Goal: Information Seeking & Learning: Find contact information

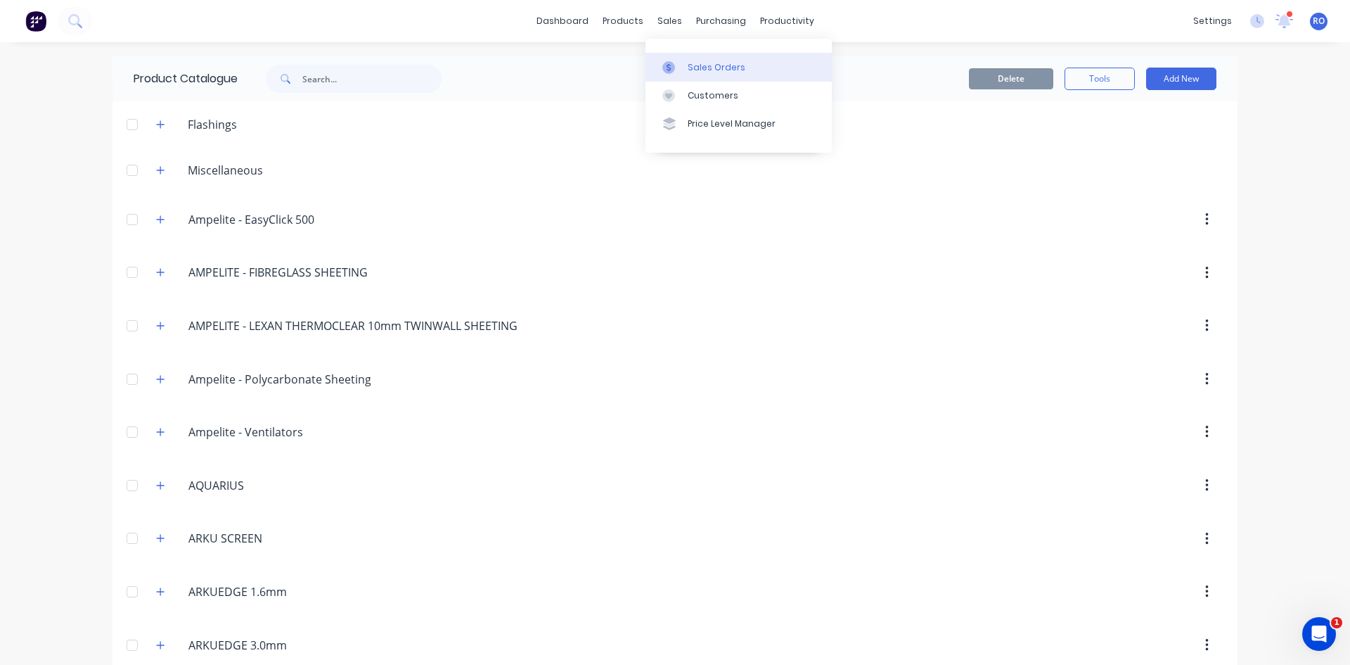
click at [681, 70] on div at bounding box center [672, 67] width 21 height 13
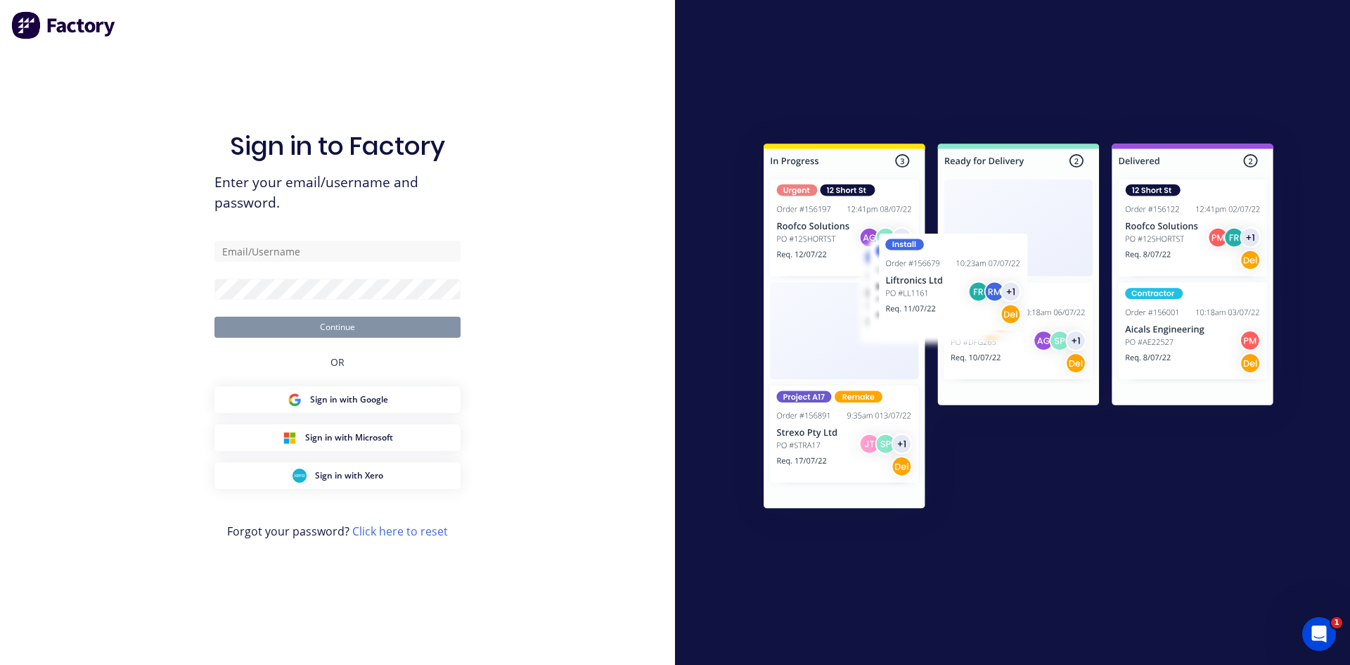
drag, startPoint x: 234, startPoint y: 82, endPoint x: -4, endPoint y: 82, distance: 237.7
click at [301, 248] on input "text" at bounding box center [337, 251] width 246 height 21
type input "rebecca@arkus.com.au"
click at [317, 332] on button "Continue" at bounding box center [337, 326] width 246 height 21
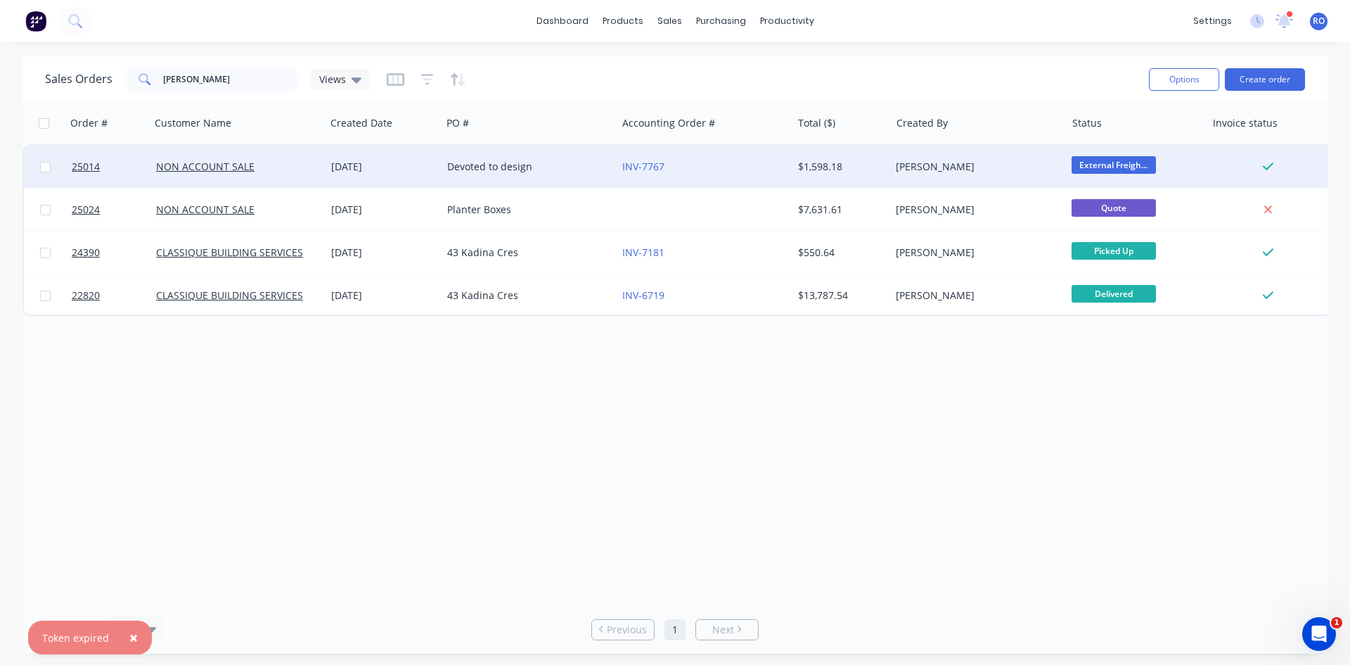
click at [519, 168] on div "Devoted to design" at bounding box center [525, 167] width 156 height 14
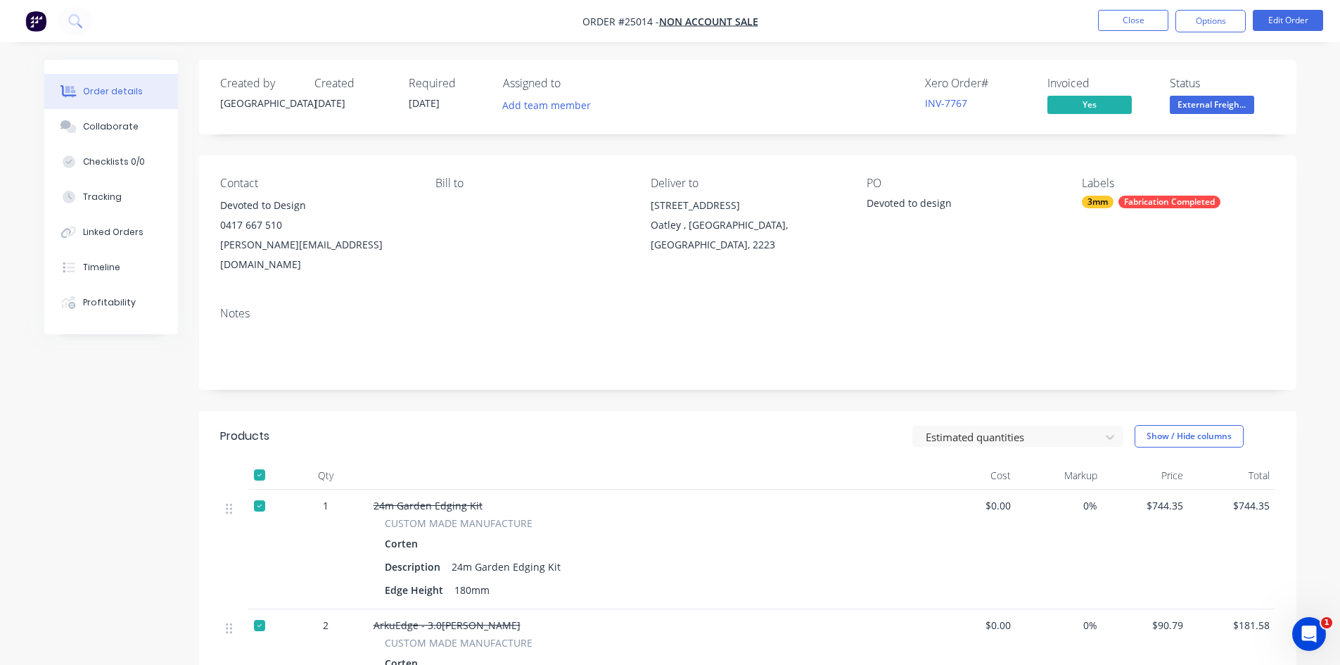
click at [623, 411] on header "Products Estimated quantities Show / Hide columns" at bounding box center [747, 436] width 1097 height 51
click at [678, 111] on div "Xero Order # INV-7767 Invoiced Yes Status External Freigh..." at bounding box center [958, 97] width 631 height 41
drag, startPoint x: 284, startPoint y: 221, endPoint x: 214, endPoint y: 222, distance: 69.6
click at [214, 222] on div "Contact Devoted to Design 0417 667 510 dina.devoted@gmail.com Bill to Deliver t…" at bounding box center [747, 225] width 1097 height 140
copy div "0417 667 510"
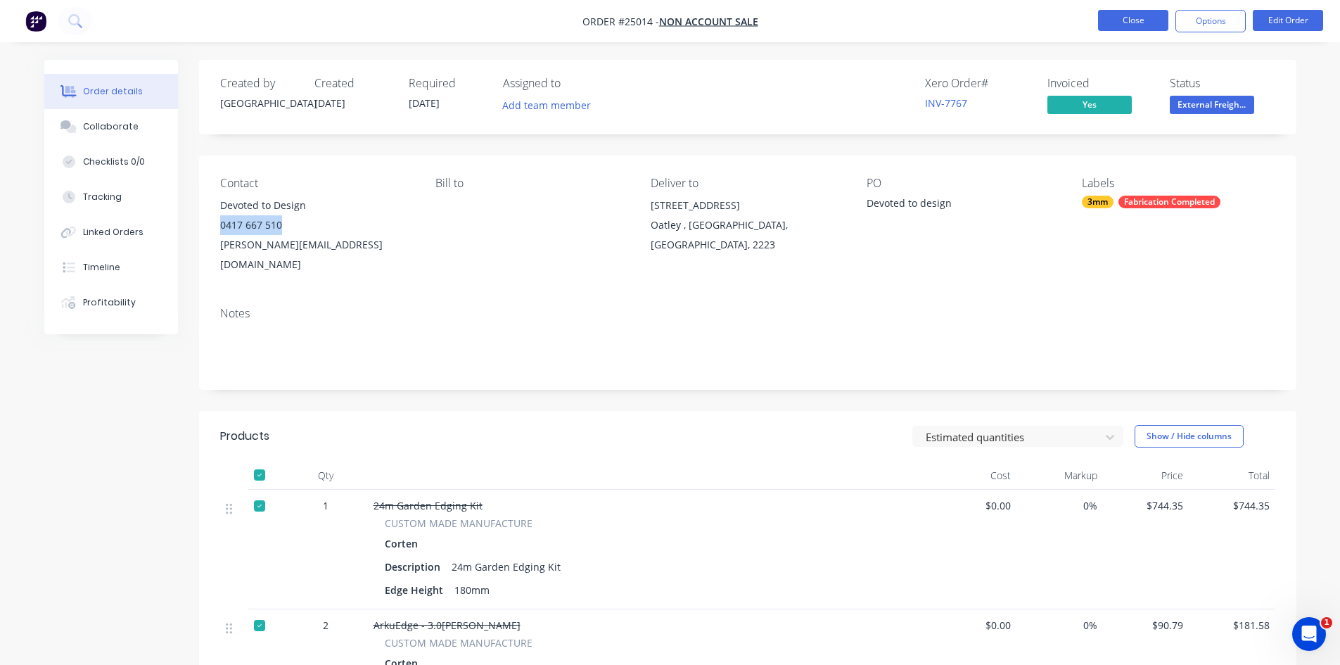
click at [1124, 20] on button "Close" at bounding box center [1133, 20] width 70 height 21
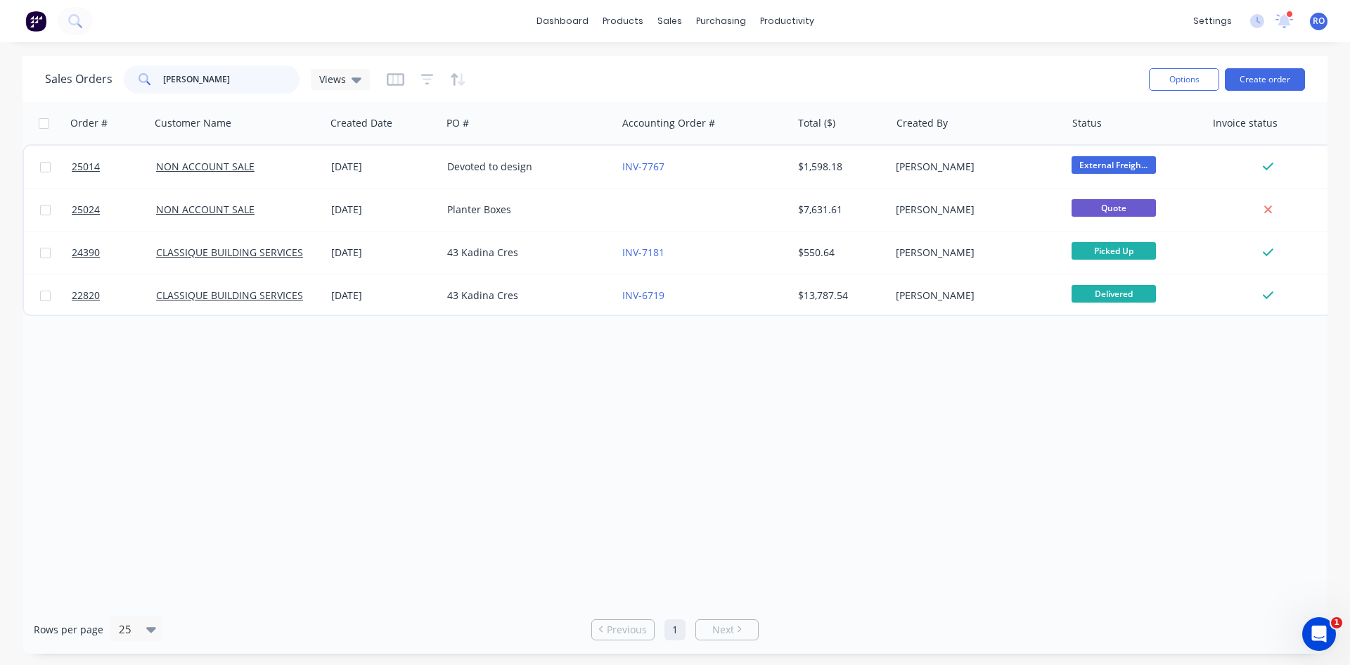
click at [75, 88] on div "Sales Orders dina Views" at bounding box center [207, 79] width 325 height 28
type input "1050"
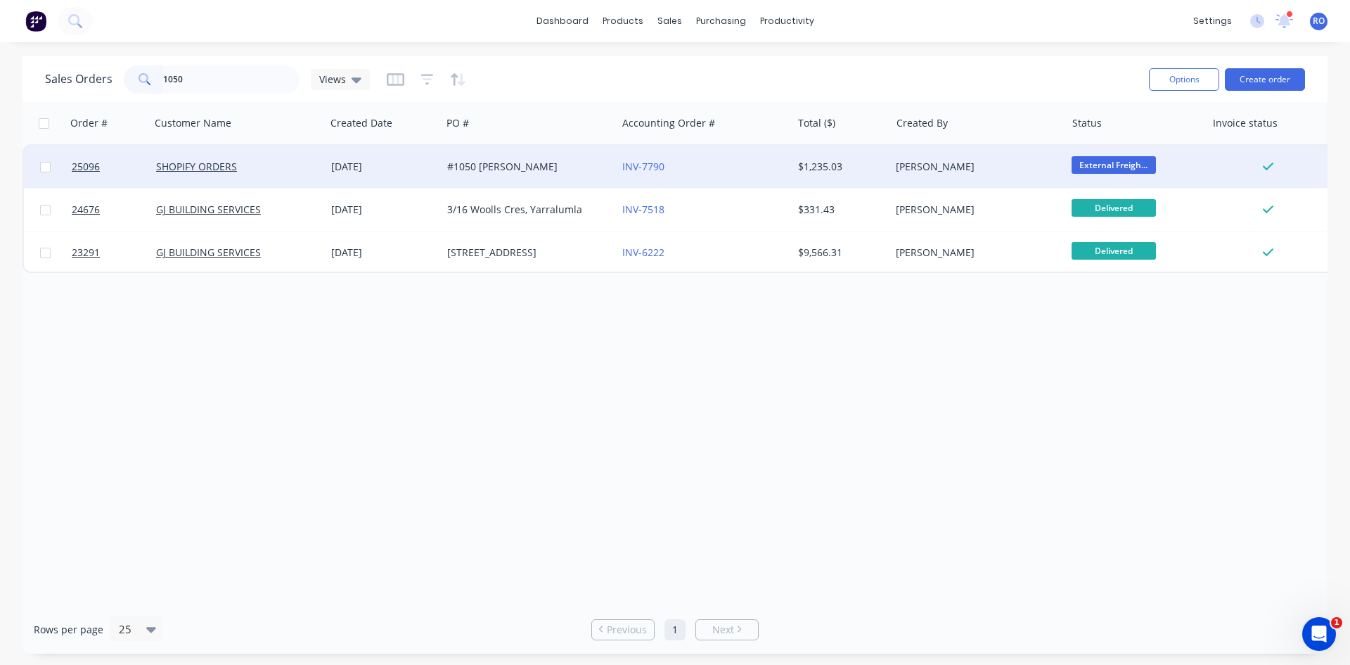
click at [693, 172] on div "INV-7790" at bounding box center [700, 167] width 156 height 14
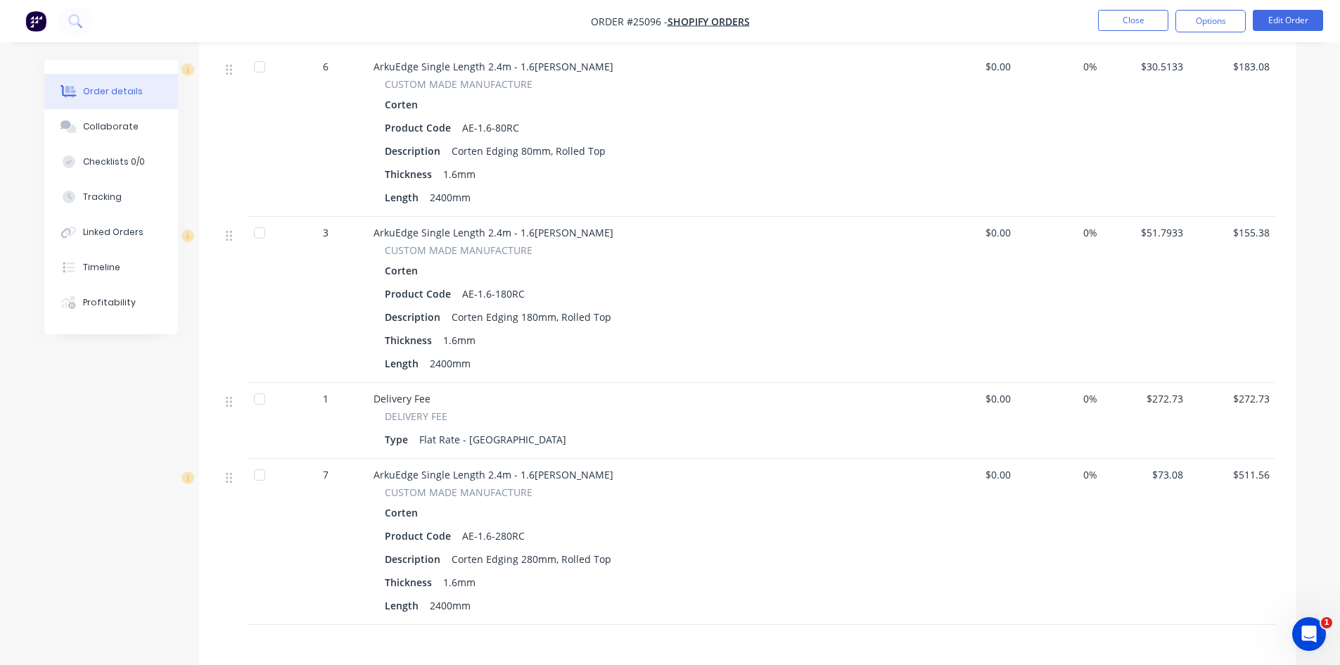
scroll to position [418, 0]
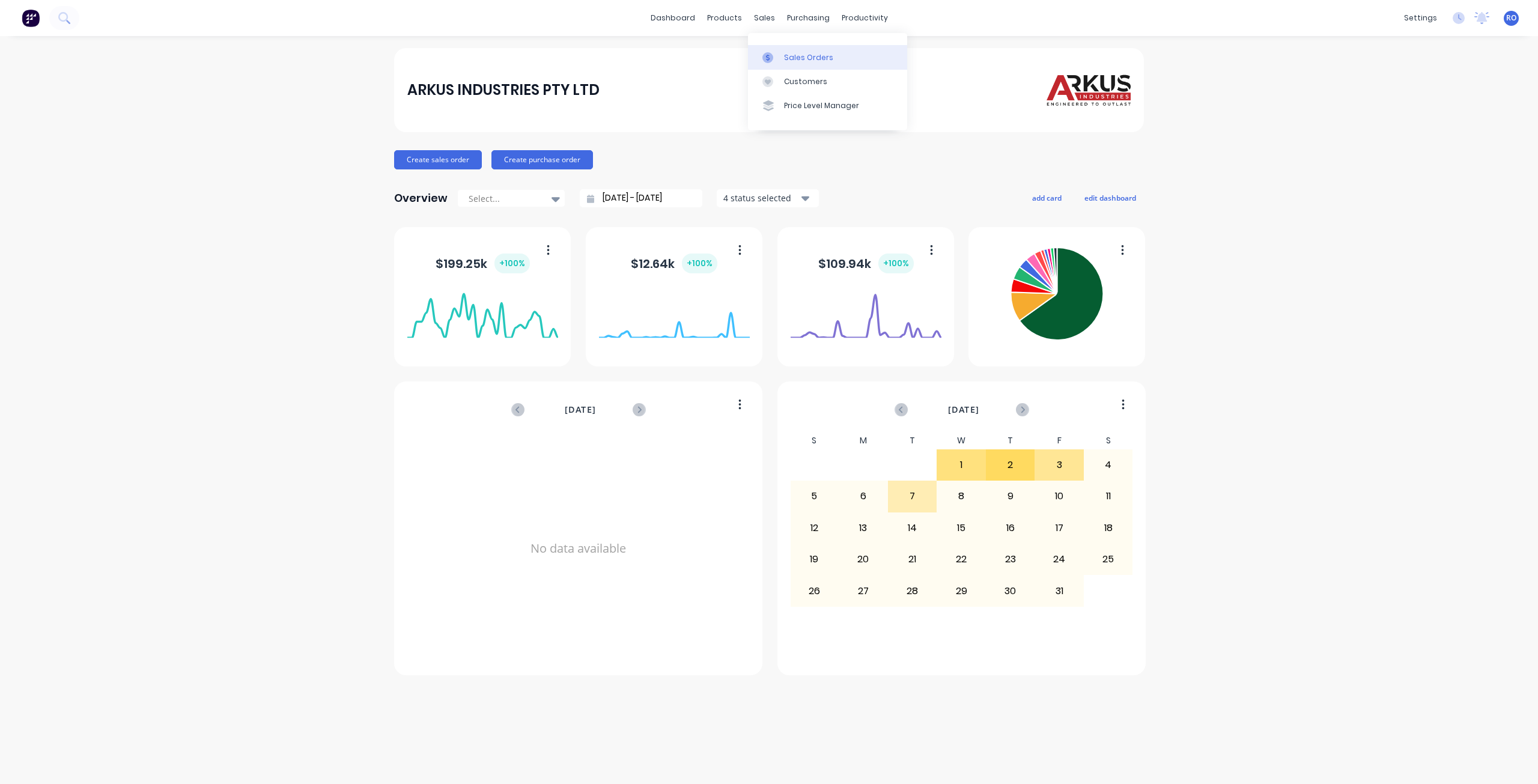
click at [792, 53] on div "Sales Orders" at bounding box center [809, 57] width 50 height 11
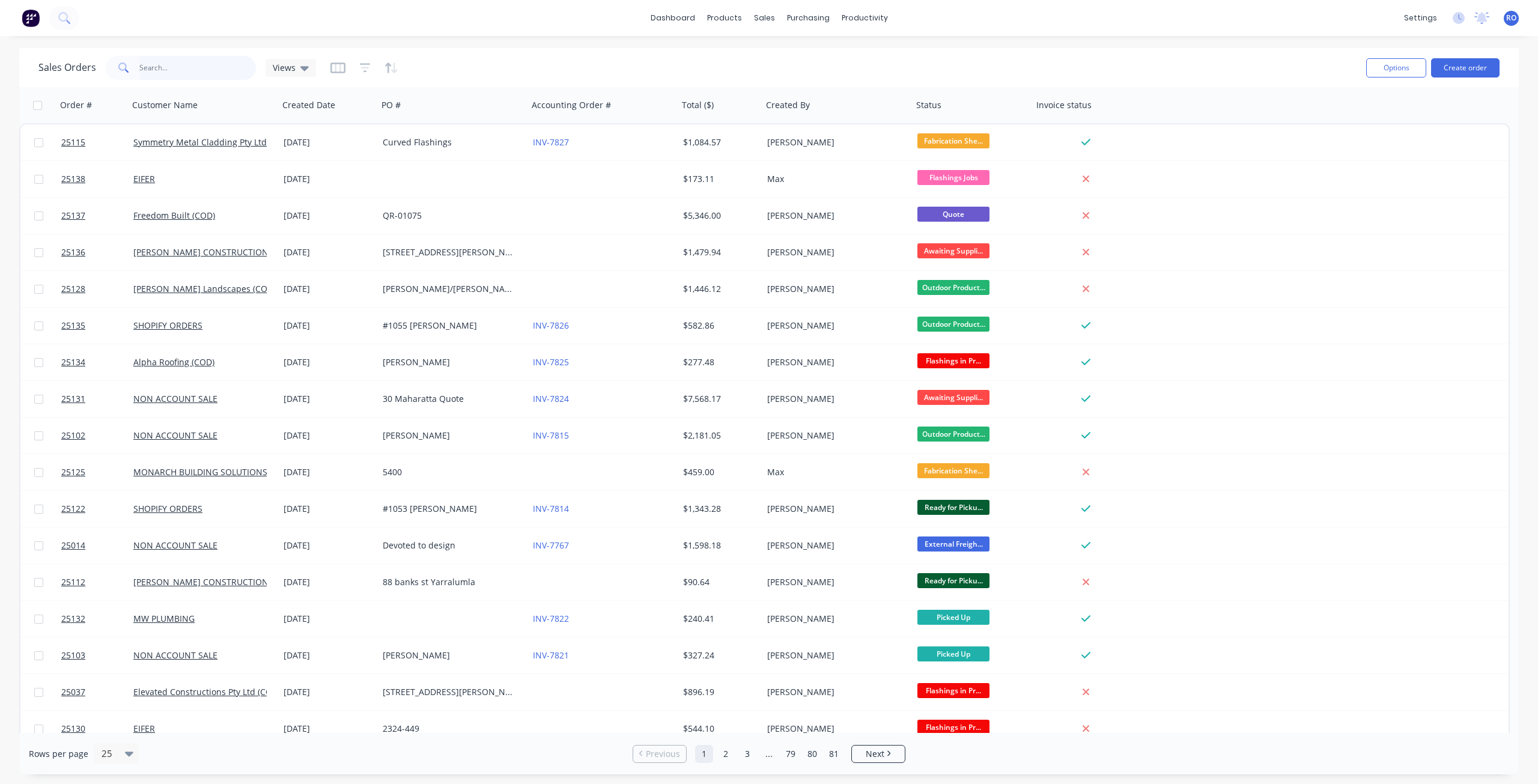
click at [172, 67] on input "text" at bounding box center [197, 67] width 117 height 24
type input "[PERSON_NAME]"
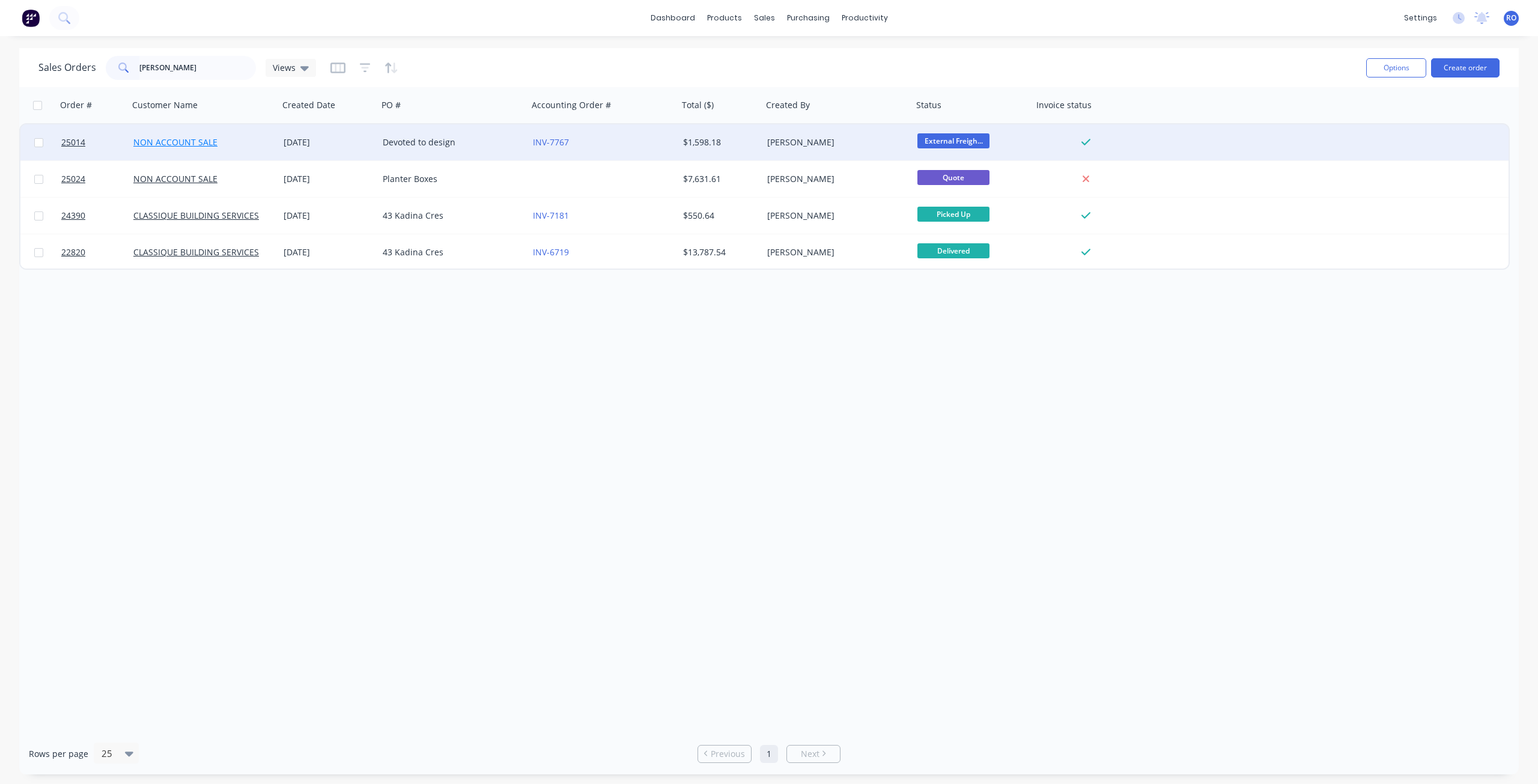
click at [184, 141] on link "NON ACCOUNT SALE" at bounding box center [175, 142] width 84 height 11
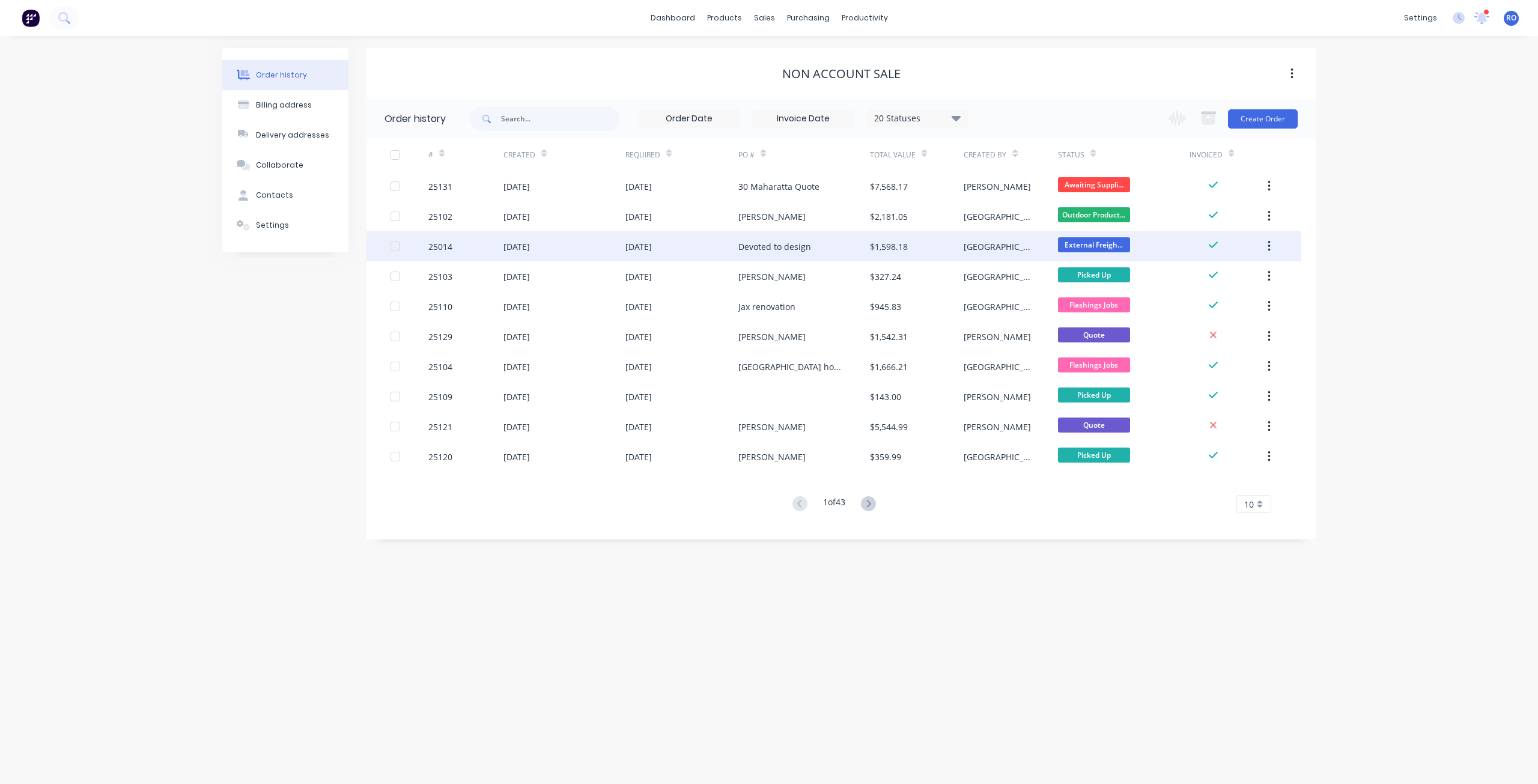
click at [851, 247] on div "Devoted to design" at bounding box center [804, 246] width 132 height 30
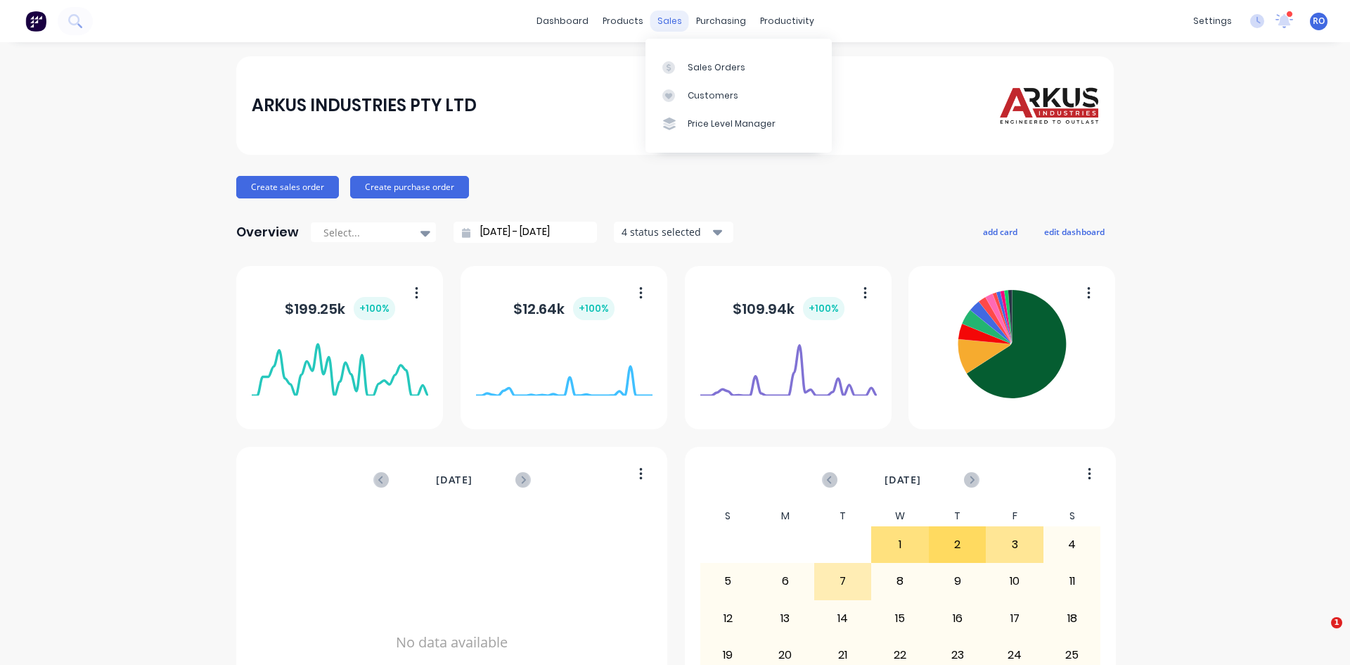
click at [653, 26] on div "sales" at bounding box center [669, 21] width 39 height 21
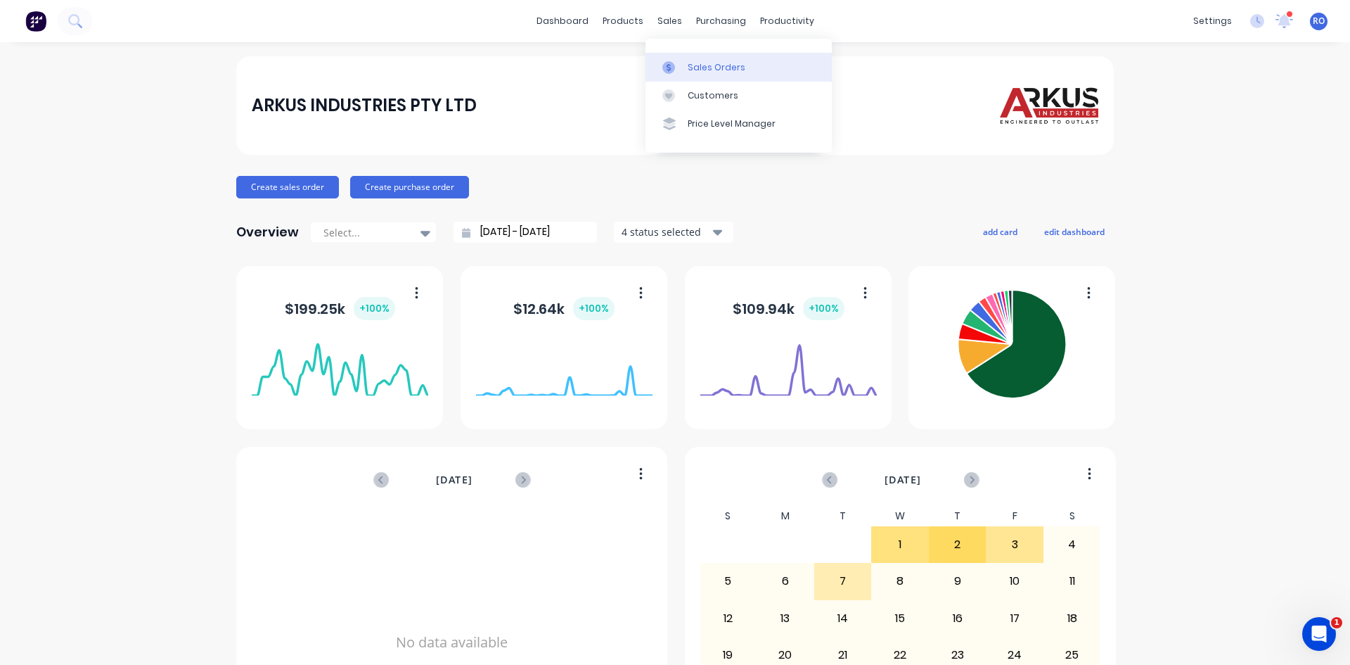
click at [689, 57] on link "Sales Orders" at bounding box center [739, 67] width 186 height 28
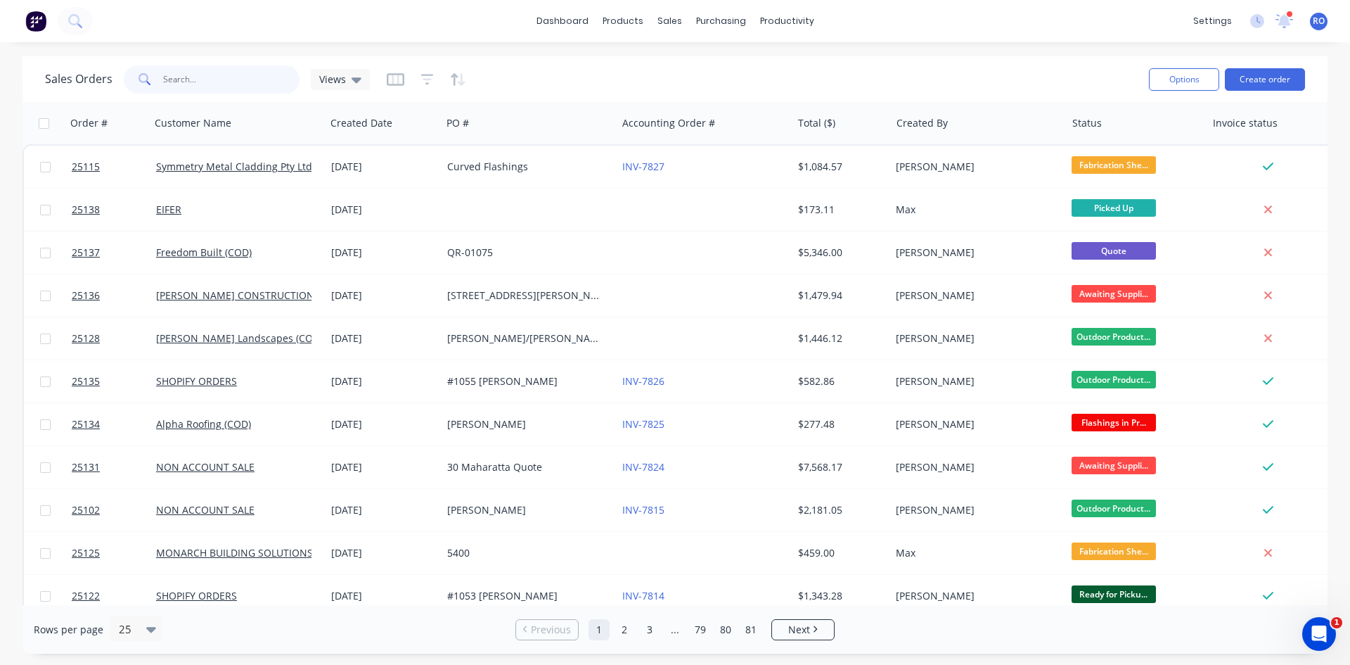
click at [171, 81] on input "text" at bounding box center [231, 79] width 137 height 28
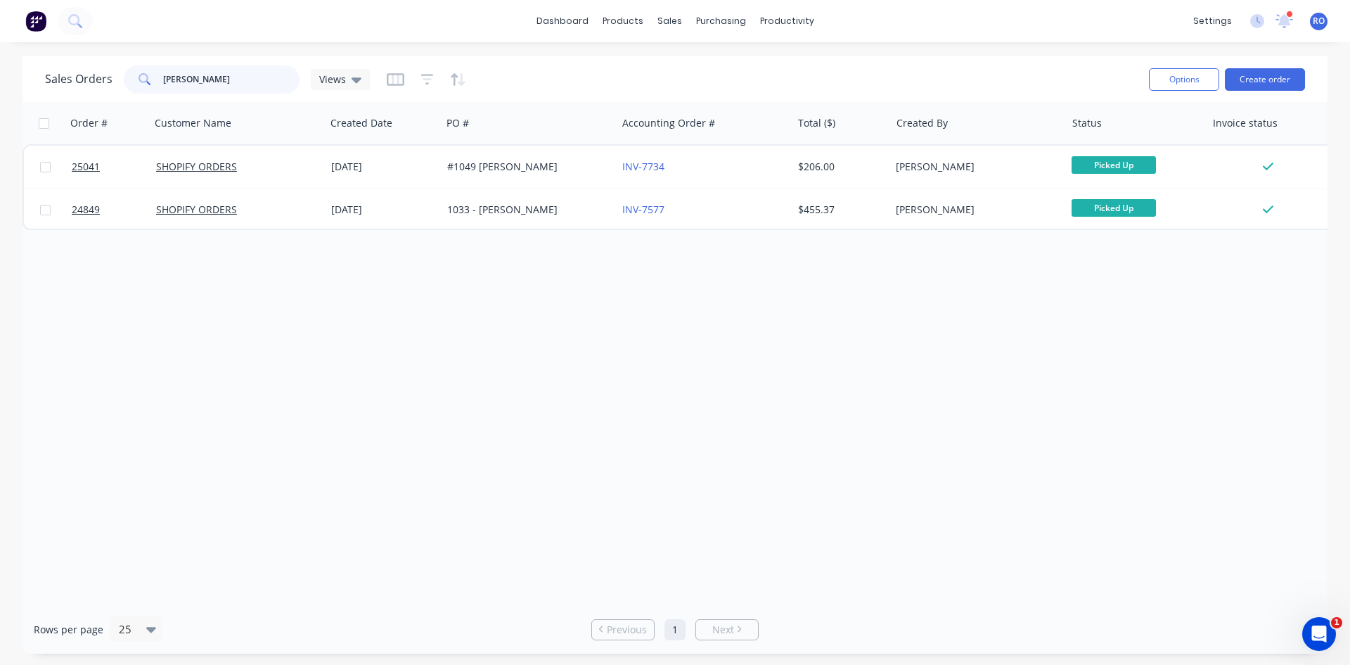
drag, startPoint x: 246, startPoint y: 77, endPoint x: 53, endPoint y: 87, distance: 193.6
click at [62, 86] on div "Sales Orders jOHN MOSS Views" at bounding box center [207, 79] width 325 height 28
type input "cLARE"
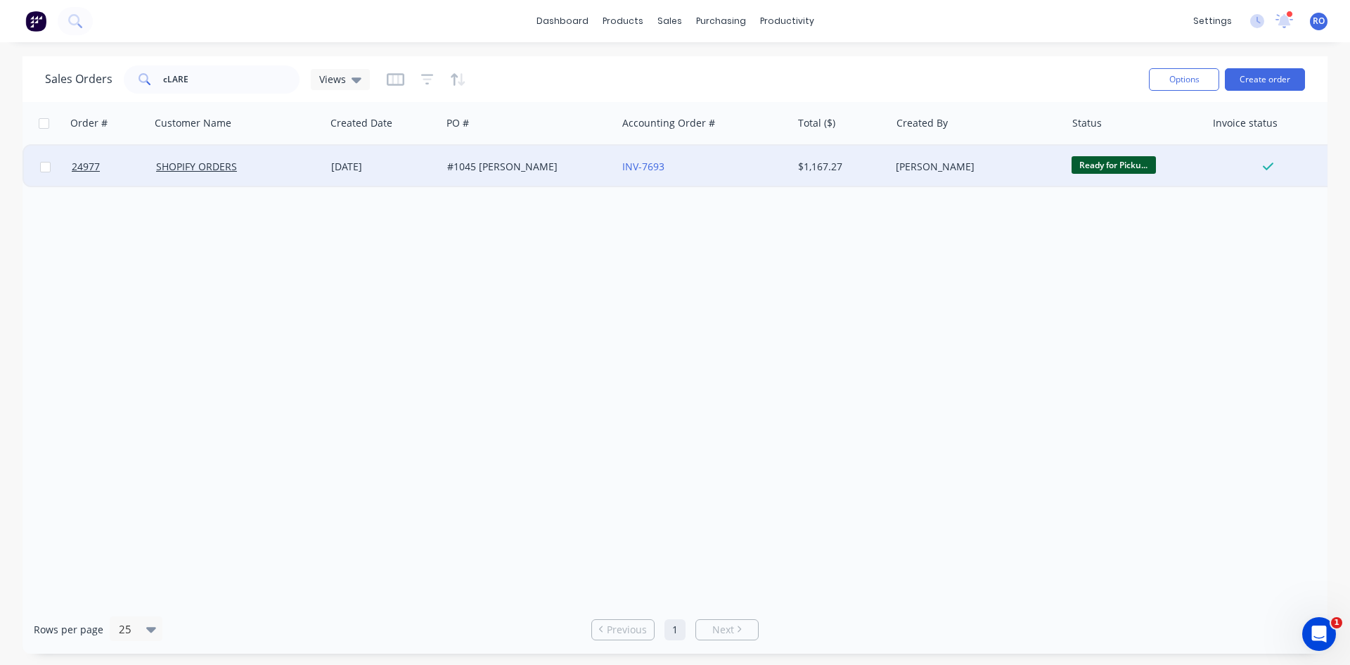
click at [695, 169] on div "INV-7693" at bounding box center [700, 167] width 156 height 14
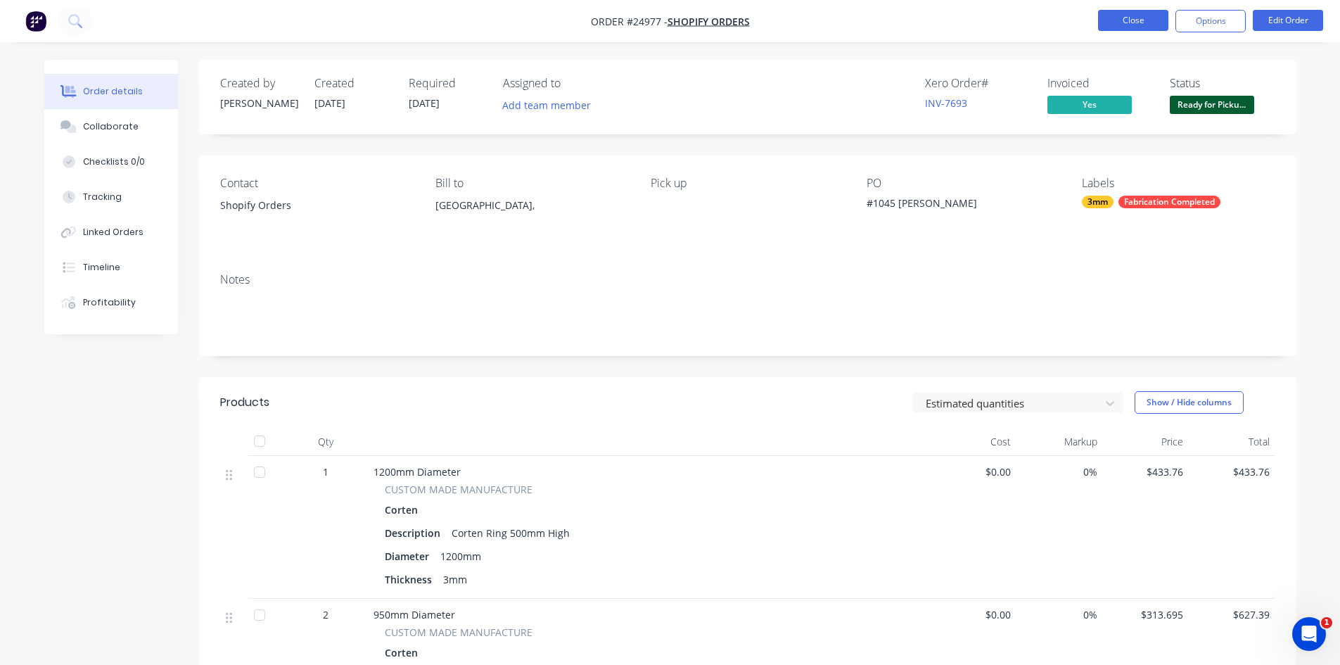
click at [1124, 21] on button "Close" at bounding box center [1133, 20] width 70 height 21
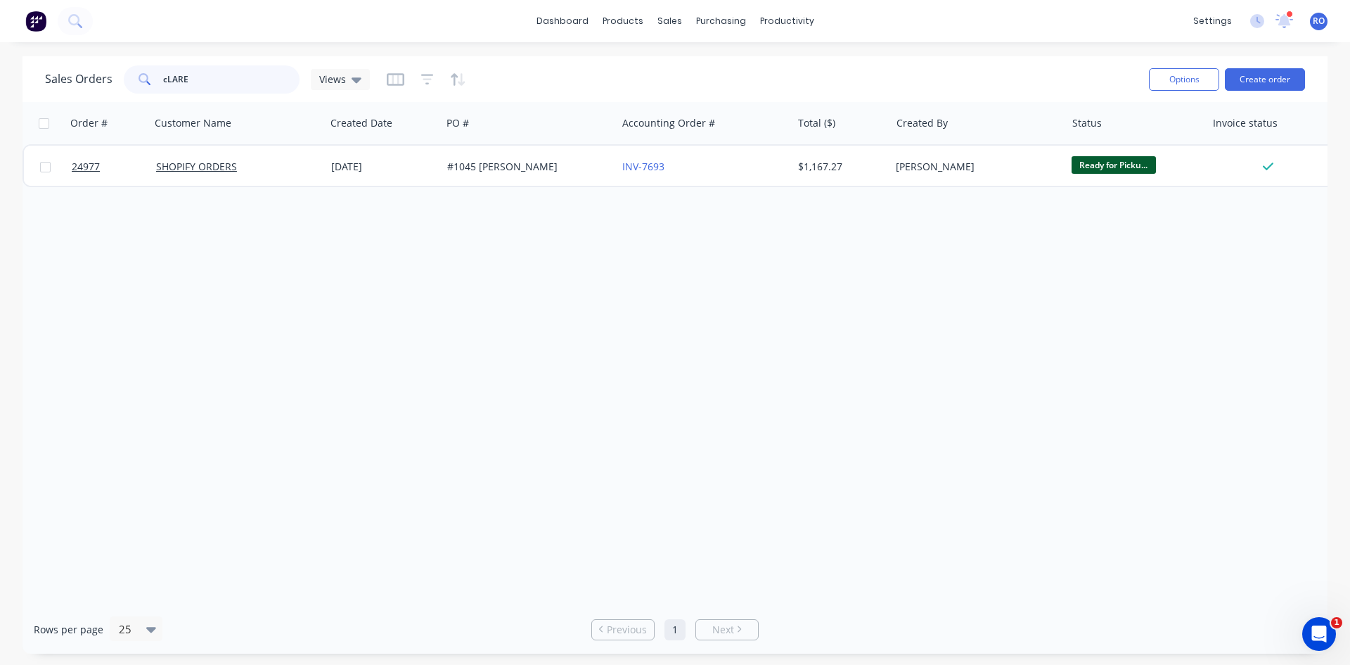
drag, startPoint x: 127, startPoint y: 87, endPoint x: 71, endPoint y: 87, distance: 55.6
click at [72, 87] on div "Sales Orders cLARE Views" at bounding box center [207, 79] width 325 height 28
type input "sHOPIFY"
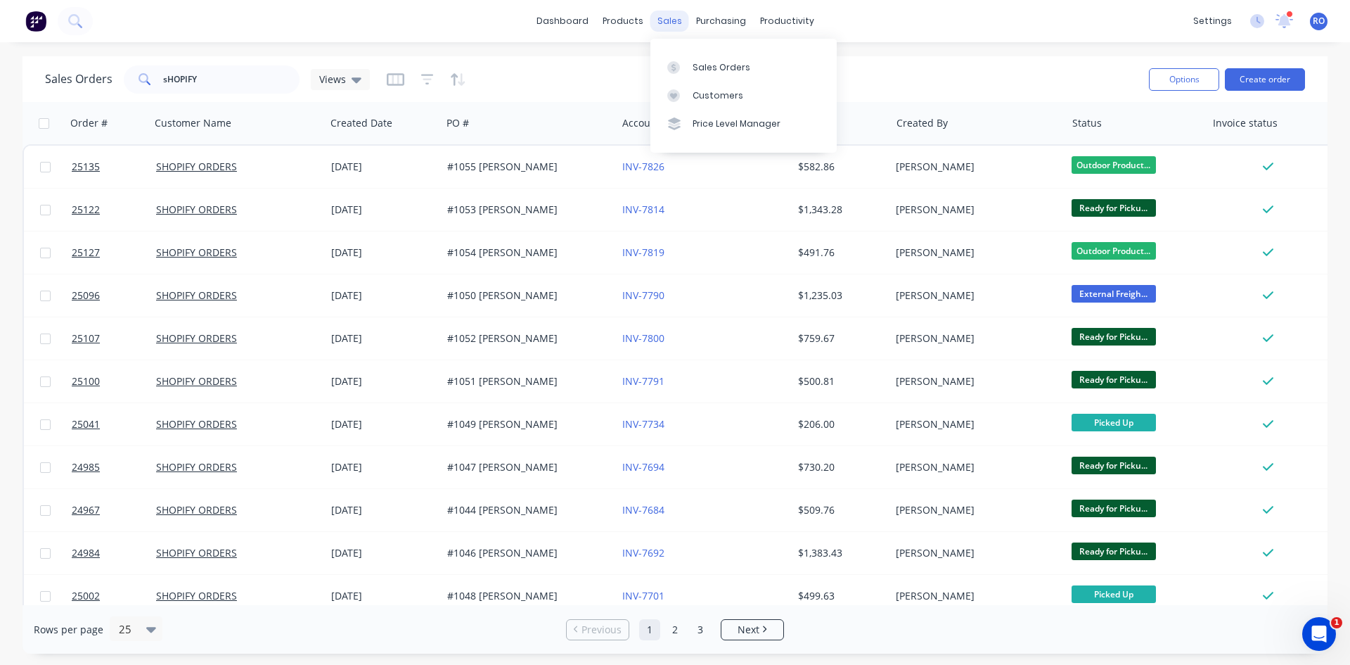
click at [678, 18] on div "sales" at bounding box center [669, 21] width 39 height 21
click at [696, 65] on div "Sales Orders" at bounding box center [722, 67] width 58 height 13
drag, startPoint x: 244, startPoint y: 80, endPoint x: 56, endPoint y: 96, distance: 189.1
click at [56, 96] on div "Sales Orders sHOPIFY Views" at bounding box center [591, 79] width 1093 height 34
type input "GARETH"
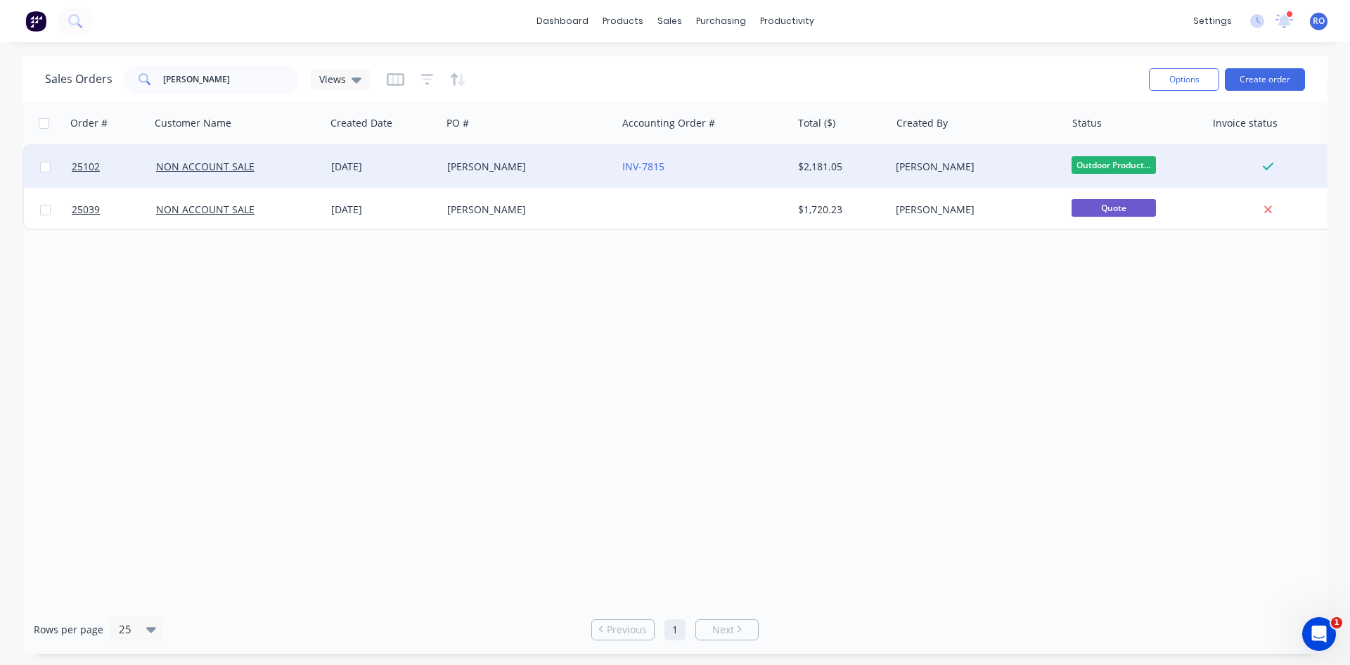
click at [749, 162] on div "INV-7815" at bounding box center [700, 167] width 156 height 14
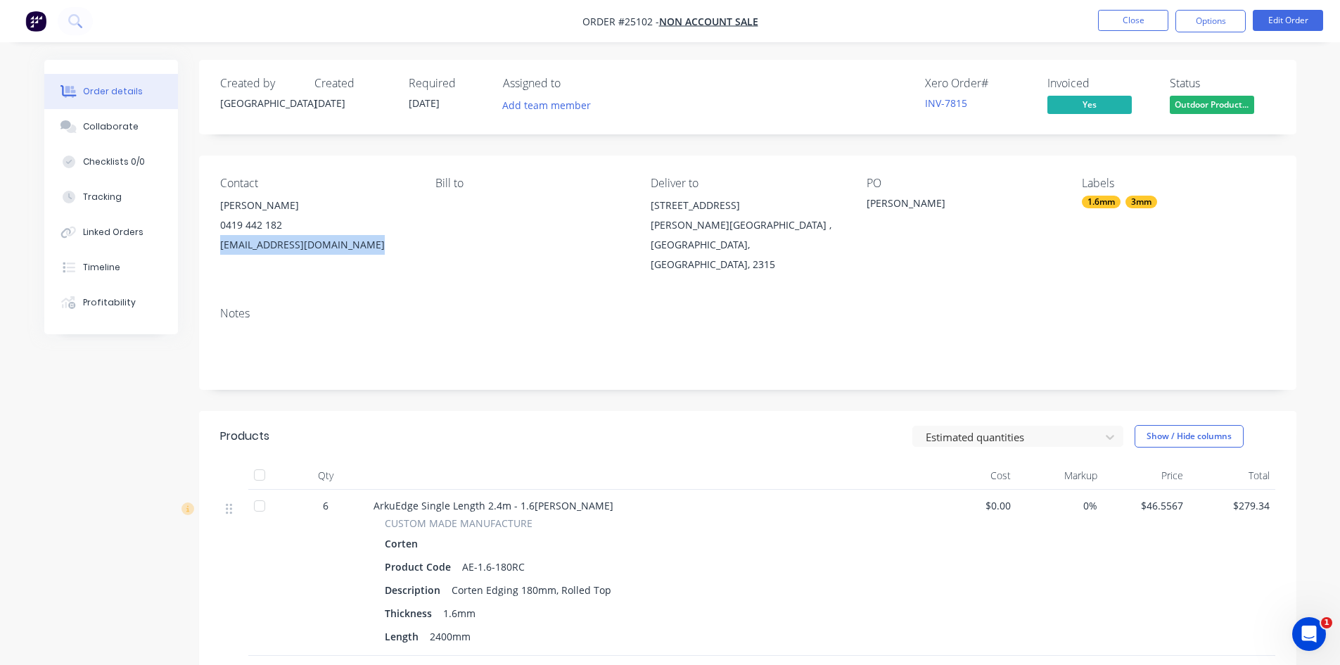
drag, startPoint x: 380, startPoint y: 246, endPoint x: 217, endPoint y: 255, distance: 162.7
click at [217, 255] on div "Contact Gareth Davy 0419 442 182 nbcustomlandscapes@yahoo.com Bill to Deliver t…" at bounding box center [747, 225] width 1097 height 140
copy div "nbcustomlandscapes@yahoo.com"
drag, startPoint x: 294, startPoint y: 217, endPoint x: 211, endPoint y: 222, distance: 83.1
click at [211, 222] on div "Contact Gareth Davy 0419 442 182 nbcustomlandscapes@yahoo.com Bill to Deliver t…" at bounding box center [747, 225] width 1097 height 140
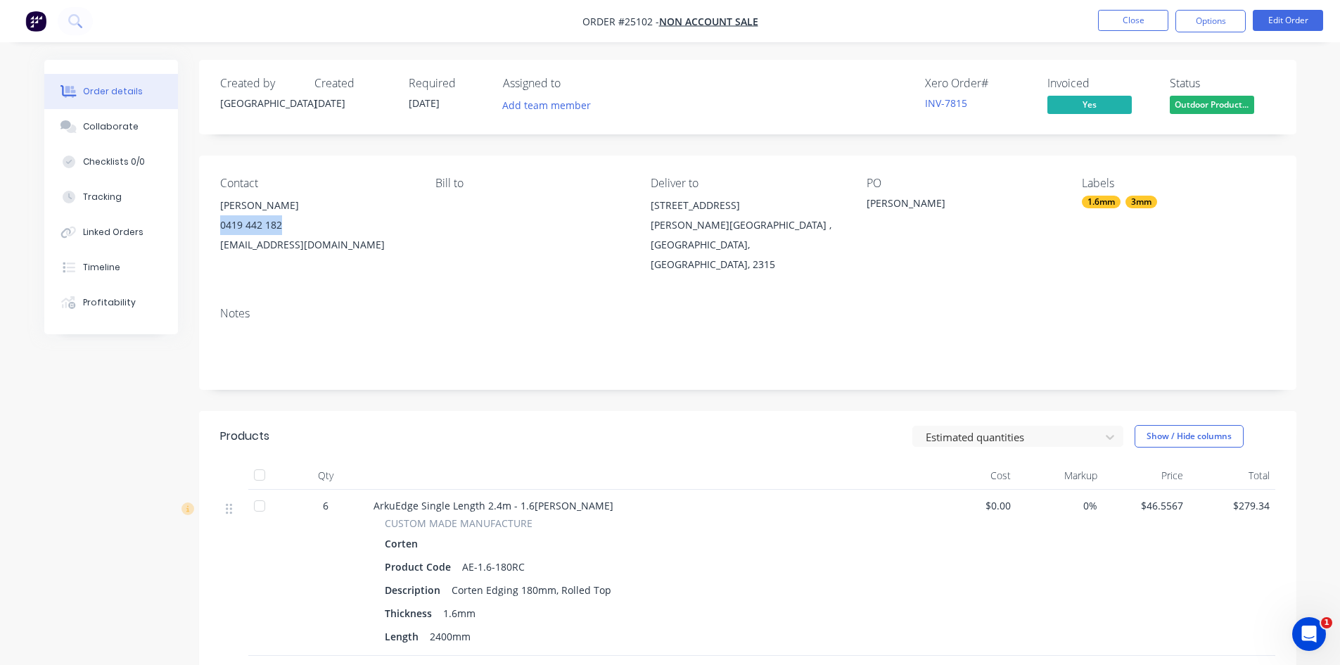
copy div "0419 442 182"
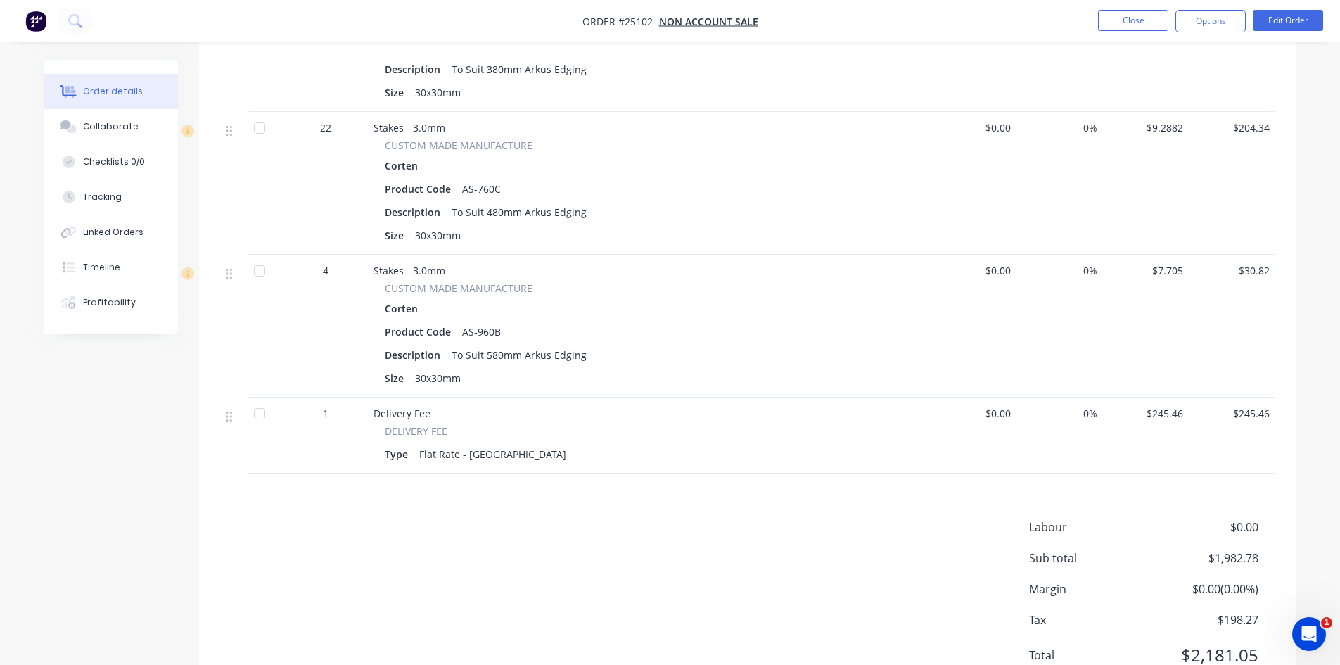
scroll to position [1336, 0]
